Goal: Task Accomplishment & Management: Complete application form

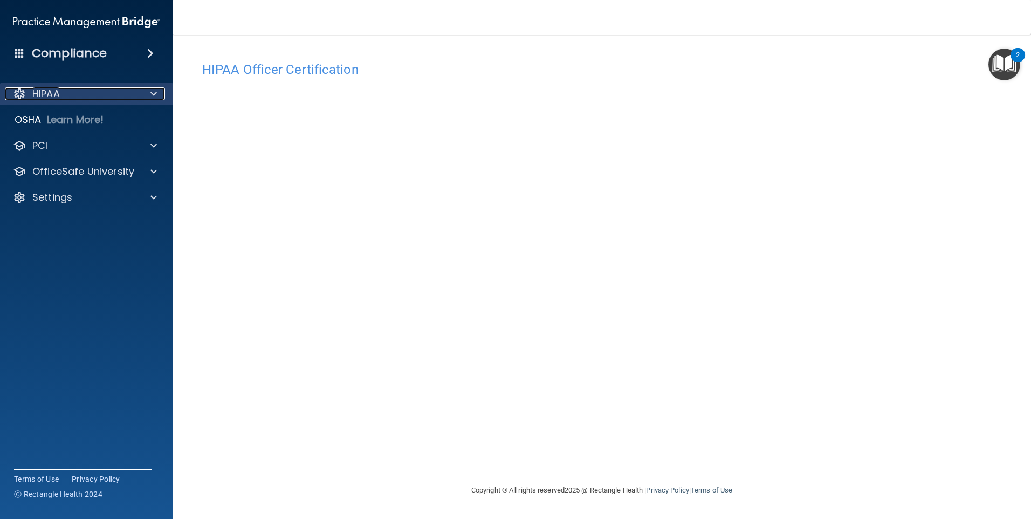
click at [91, 99] on div "HIPAA" at bounding box center [72, 93] width 134 height 13
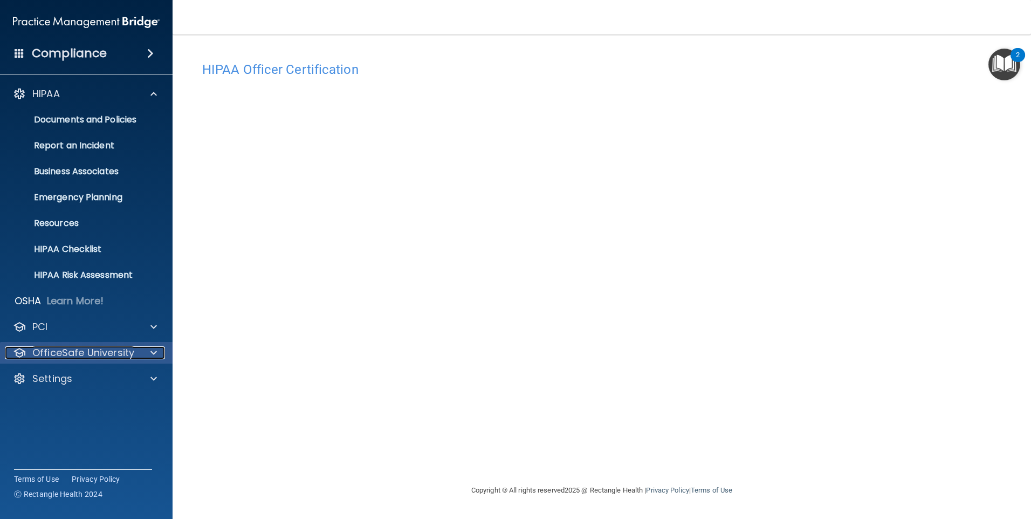
click at [108, 354] on p "OfficeSafe University" at bounding box center [83, 352] width 102 height 13
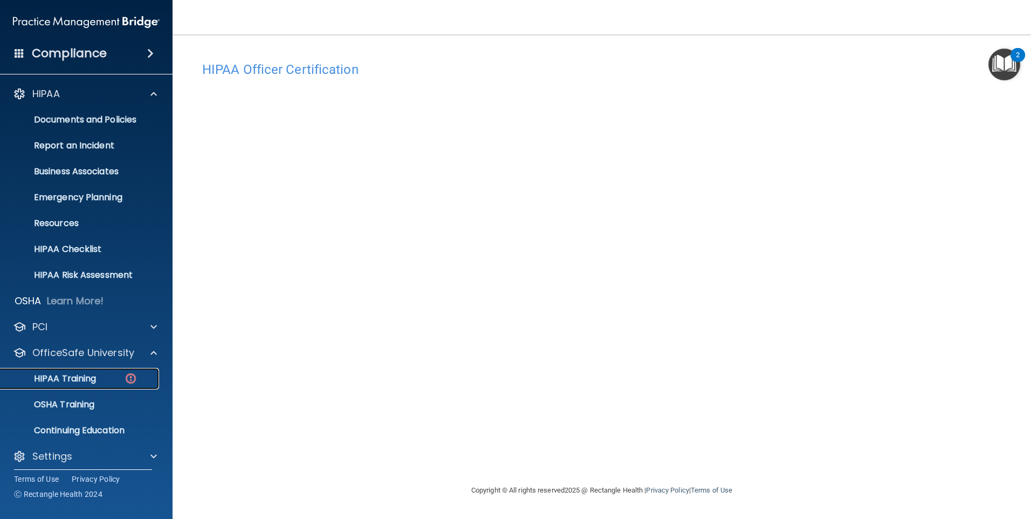
click at [80, 373] on p "HIPAA Training" at bounding box center [51, 378] width 89 height 11
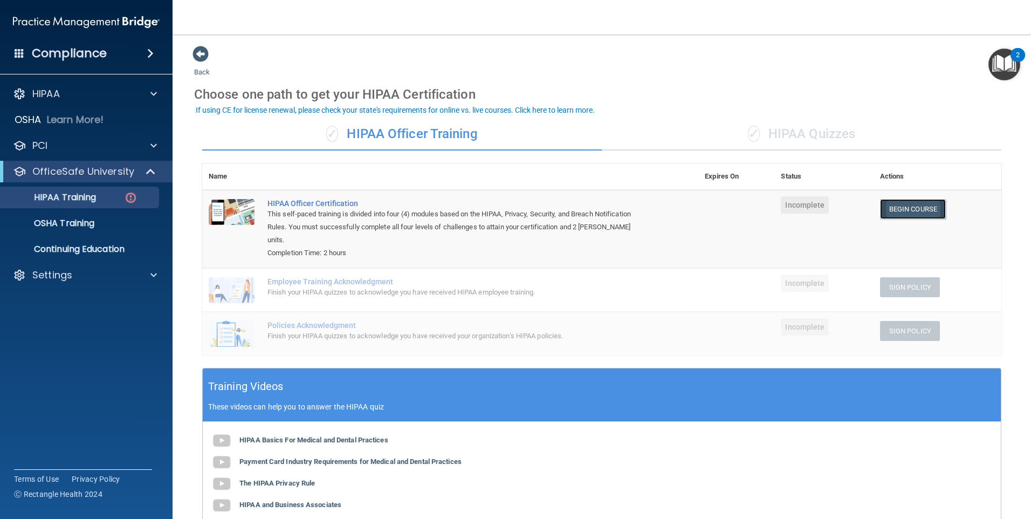
click at [900, 210] on link "Begin Course" at bounding box center [913, 209] width 66 height 20
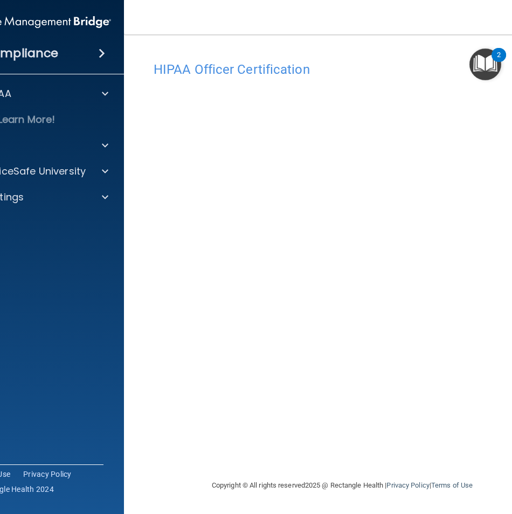
drag, startPoint x: 457, startPoint y: 442, endPoint x: 460, endPoint y: 436, distance: 6.8
click at [460, 436] on div "HIPAA Officer Certification This course doesn’t expire until . Are you sure you…" at bounding box center [343, 267] width 394 height 423
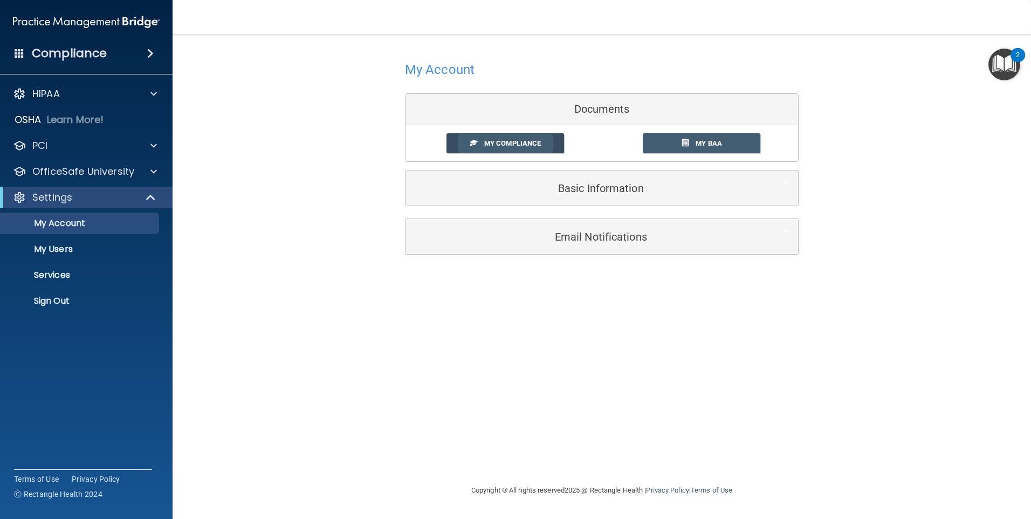
click at [516, 146] on span "My Compliance" at bounding box center [512, 143] width 57 height 8
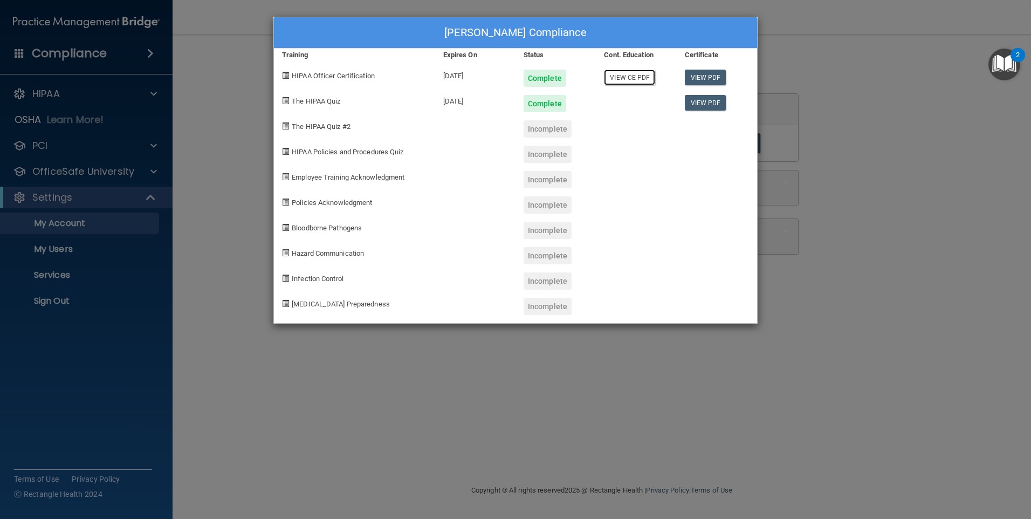
click at [626, 71] on link "View CE PDF" at bounding box center [629, 78] width 51 height 16
click at [337, 128] on span "The HIPAA Quiz #2" at bounding box center [321, 126] width 59 height 8
click at [915, 97] on div "Yessi Barranco's Compliance Training Expires On Status Cont. Education Certific…" at bounding box center [515, 259] width 1031 height 519
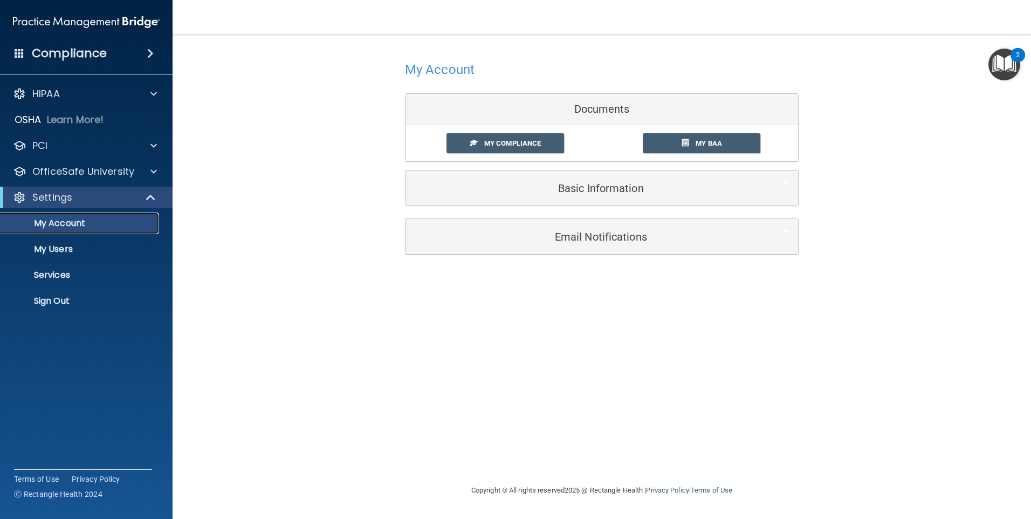
click at [85, 219] on p "My Account" at bounding box center [80, 223] width 147 height 11
click at [68, 174] on p "OfficeSafe University" at bounding box center [83, 171] width 102 height 13
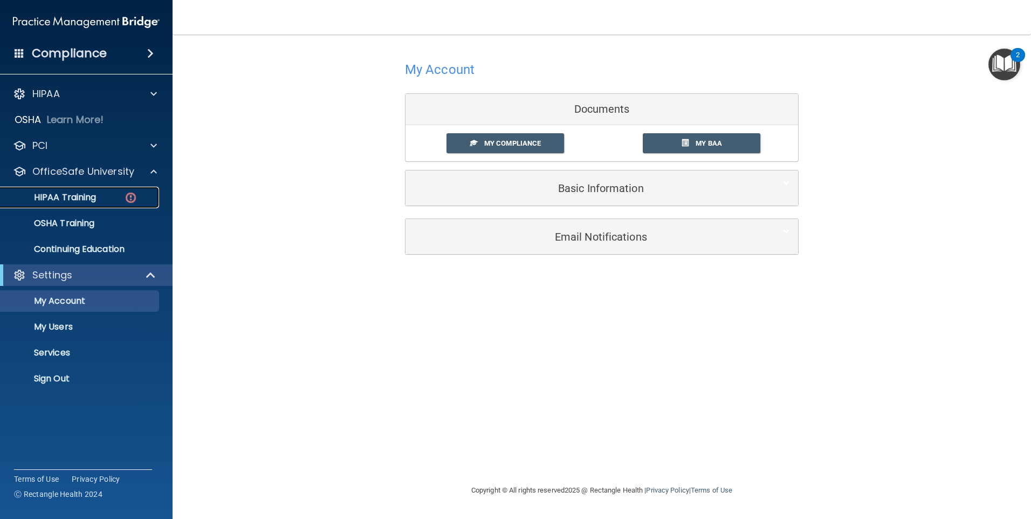
click at [102, 194] on div "HIPAA Training" at bounding box center [80, 197] width 147 height 11
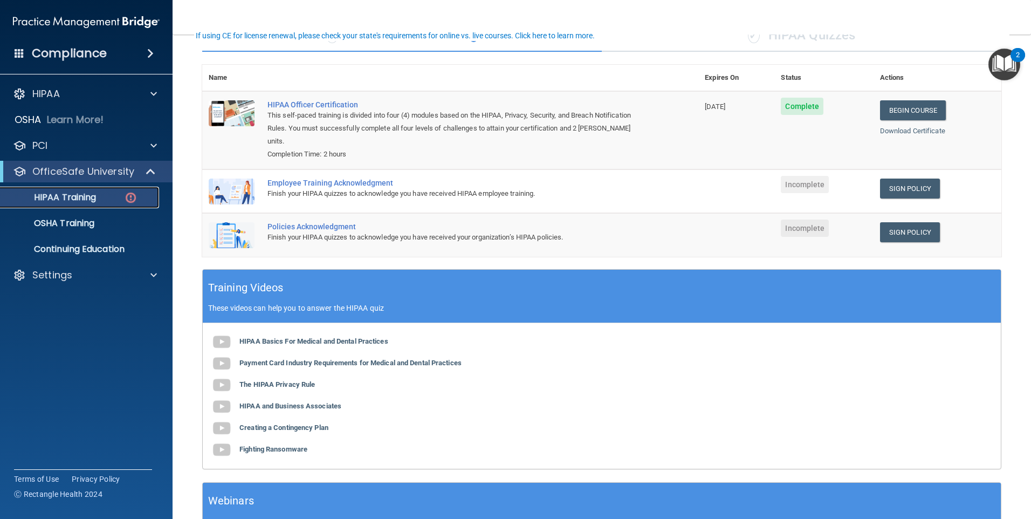
scroll to position [108, 0]
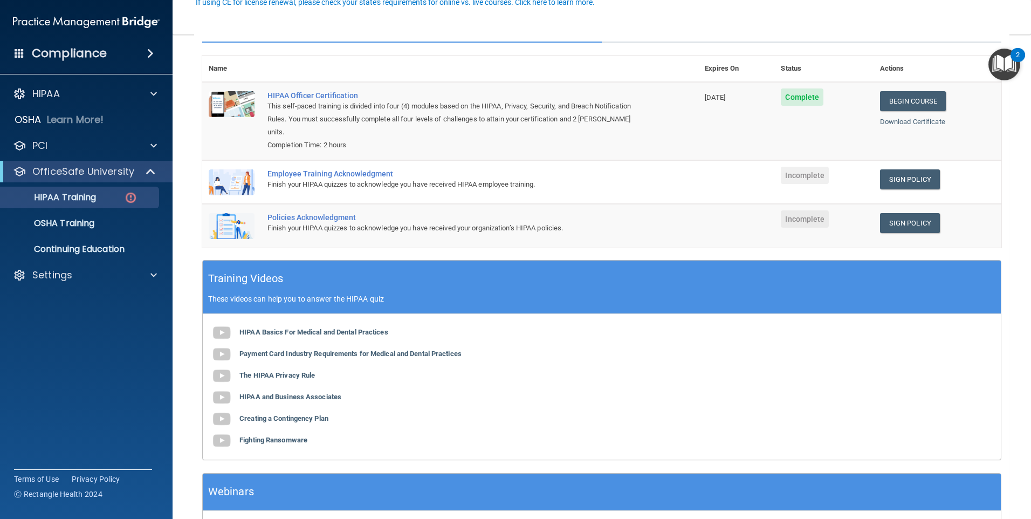
click at [336, 178] on div "Employee Training Acknowledgment" at bounding box center [455, 173] width 377 height 9
click at [895, 177] on link "Sign Policy" at bounding box center [910, 179] width 60 height 20
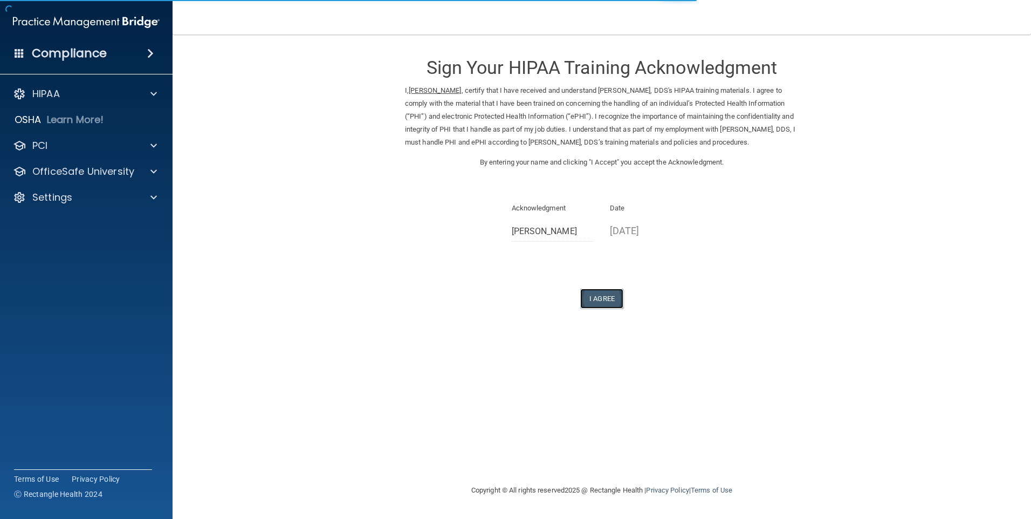
click at [606, 293] on button "I Agree" at bounding box center [601, 298] width 43 height 20
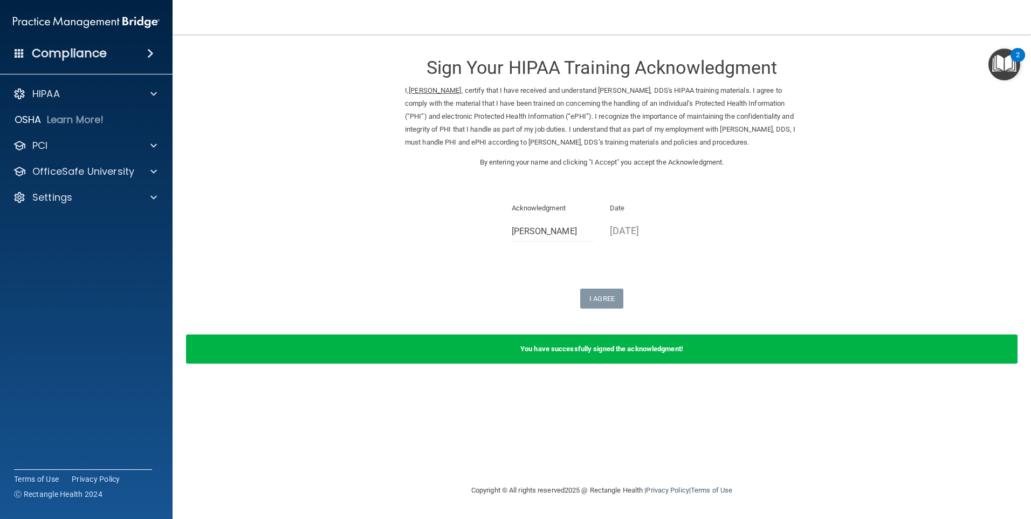
click at [587, 351] on b "You have successfully signed the acknowledgment!" at bounding box center [601, 348] width 163 height 8
click at [106, 170] on p "OfficeSafe University" at bounding box center [83, 171] width 102 height 13
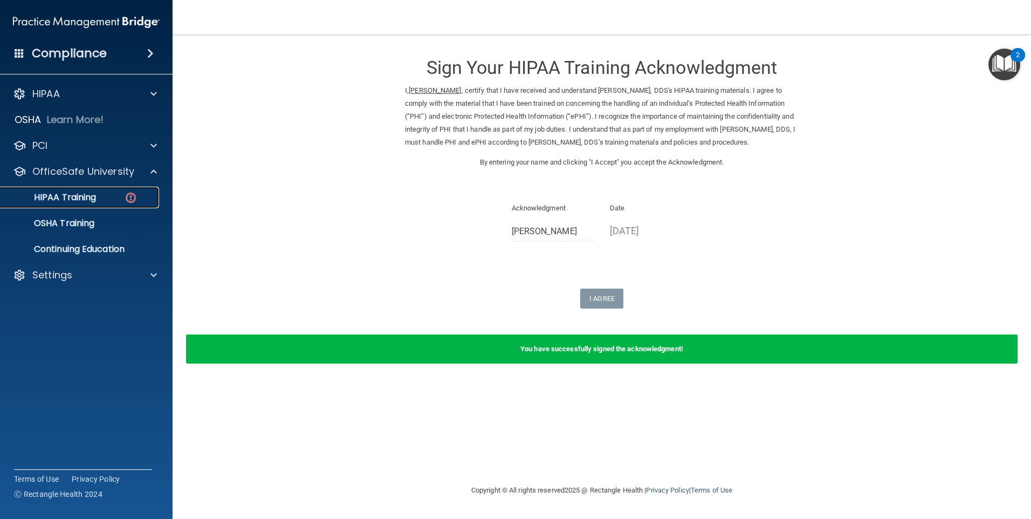
click at [140, 200] on div "HIPAA Training" at bounding box center [80, 197] width 147 height 11
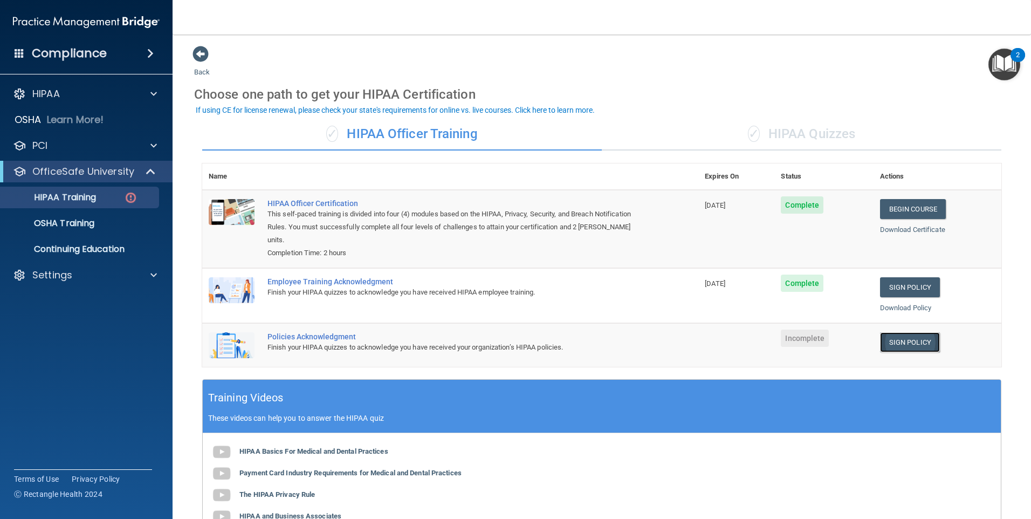
click at [886, 341] on link "Sign Policy" at bounding box center [910, 342] width 60 height 20
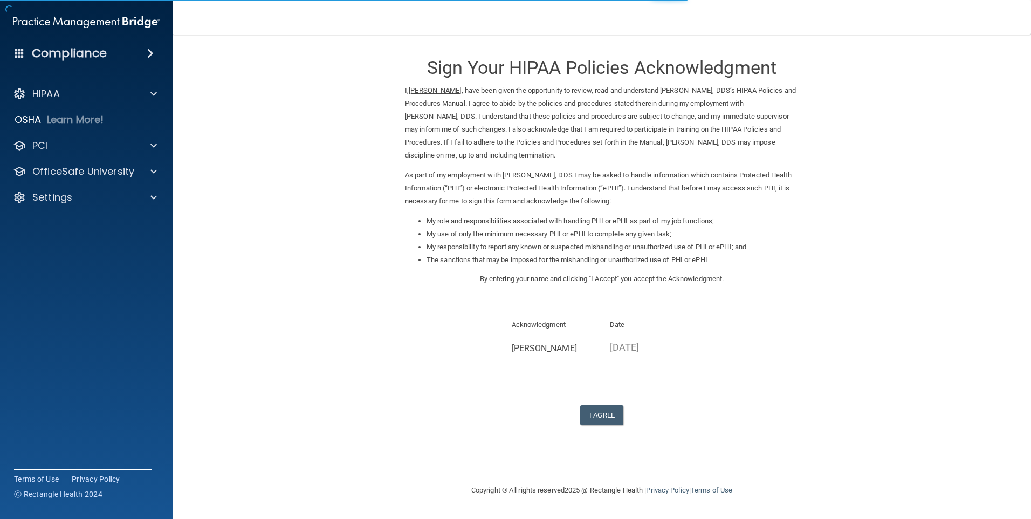
click at [611, 397] on div "Sign Your HIPAA Policies Acknowledgment I, Yessi Barranco , have been given the…" at bounding box center [602, 235] width 394 height 380
click at [611, 405] on button "I Agree" at bounding box center [601, 415] width 43 height 20
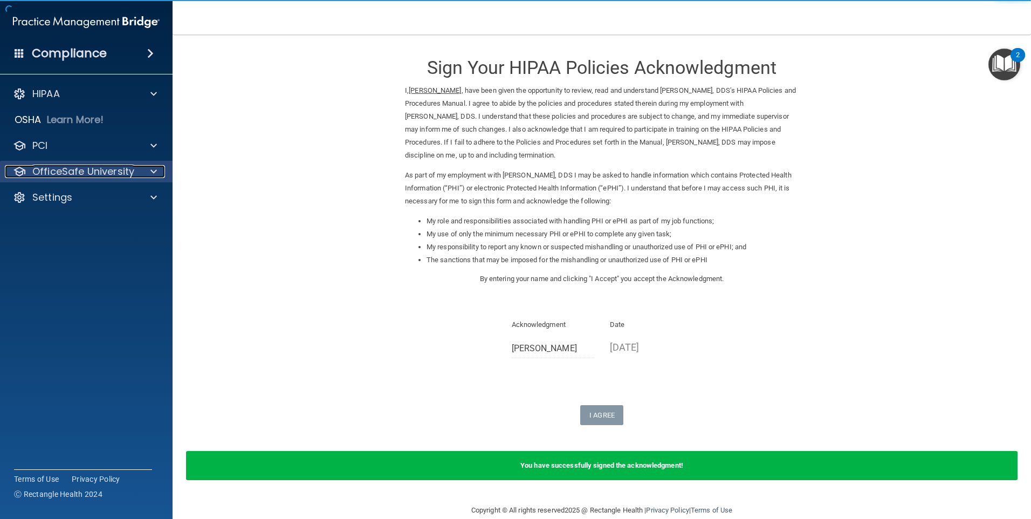
click at [58, 168] on p "OfficeSafe University" at bounding box center [83, 171] width 102 height 13
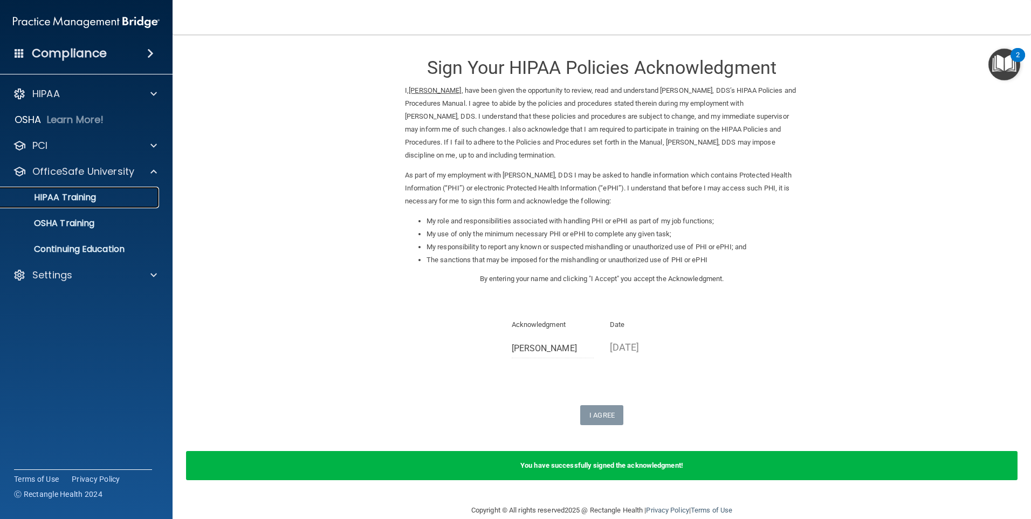
click at [85, 198] on p "HIPAA Training" at bounding box center [51, 197] width 89 height 11
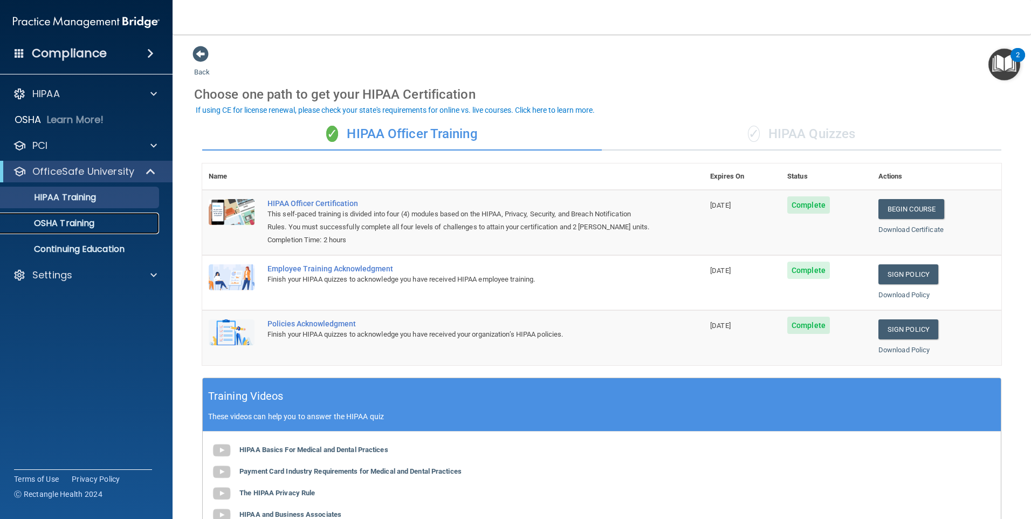
click at [98, 220] on div "OSHA Training" at bounding box center [80, 223] width 147 height 11
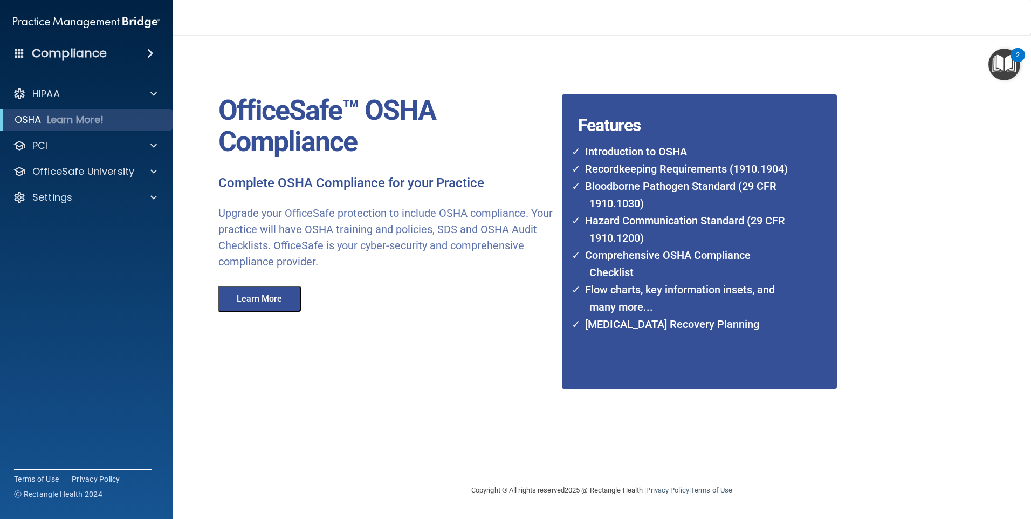
click at [259, 308] on button "Learn More" at bounding box center [259, 299] width 83 height 26
click at [98, 88] on div "HIPAA" at bounding box center [72, 93] width 134 height 13
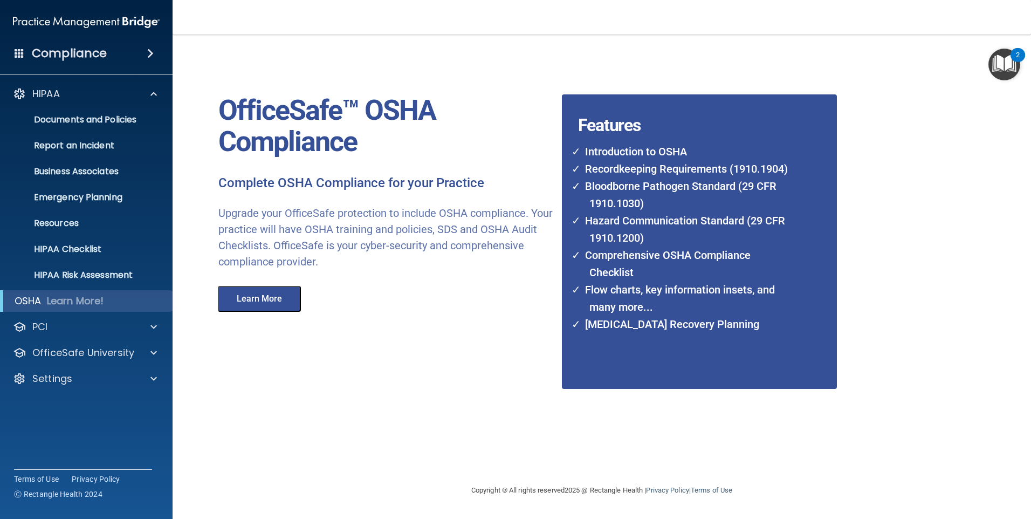
click at [442, 287] on div "OfficeSafe™ OSHA Compliance Complete OSHA Compliance for your Practice Upgrade …" at bounding box center [386, 178] width 368 height 266
click at [134, 354] on div "OfficeSafe University" at bounding box center [72, 352] width 134 height 13
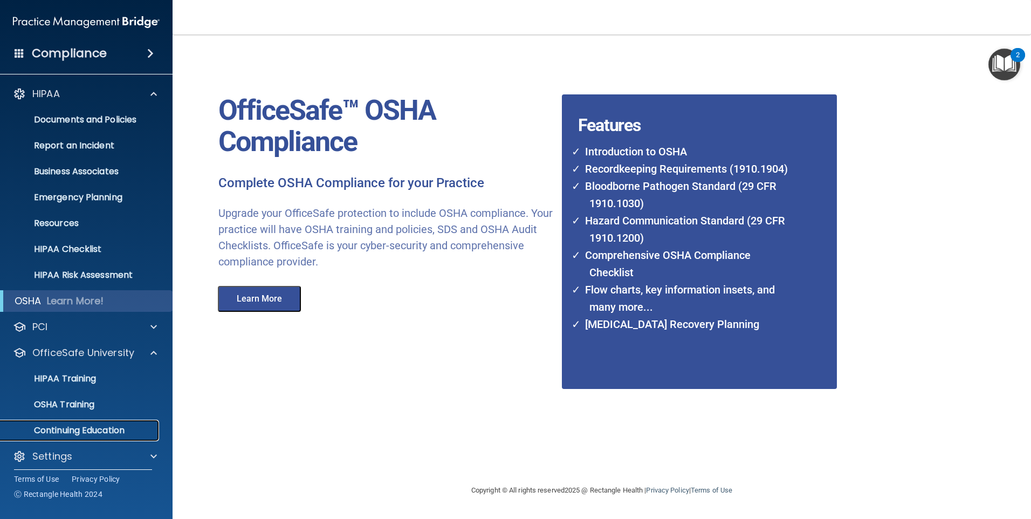
click at [66, 425] on p "Continuing Education" at bounding box center [80, 430] width 147 height 11
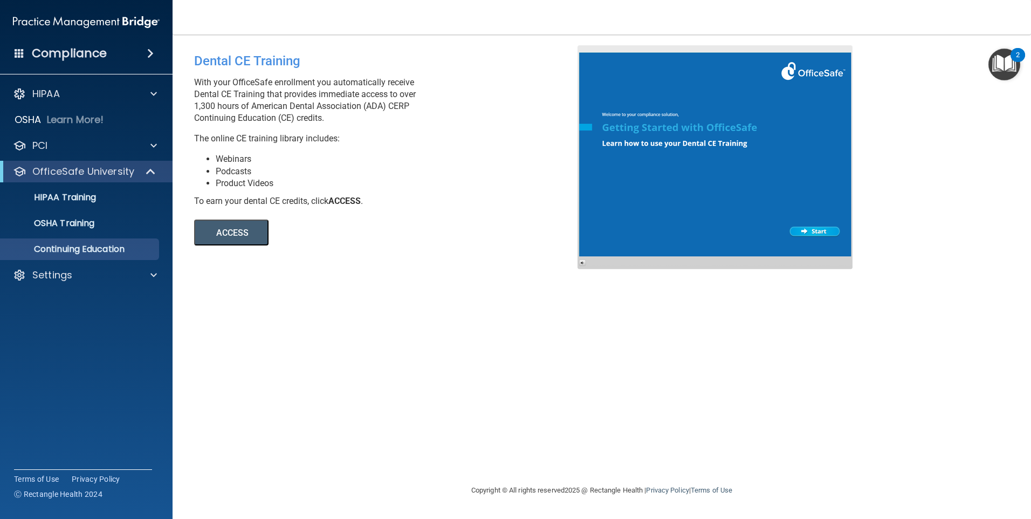
click at [230, 234] on button "ACCESS" at bounding box center [231, 232] width 74 height 26
